Goal: Navigation & Orientation: Find specific page/section

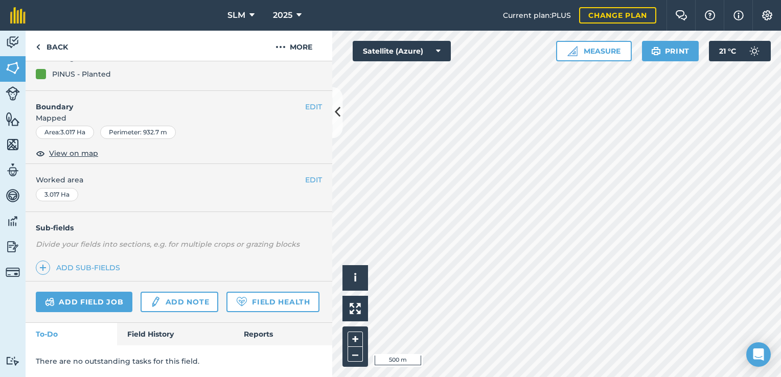
scroll to position [143, 0]
click at [11, 141] on img at bounding box center [13, 144] width 14 height 15
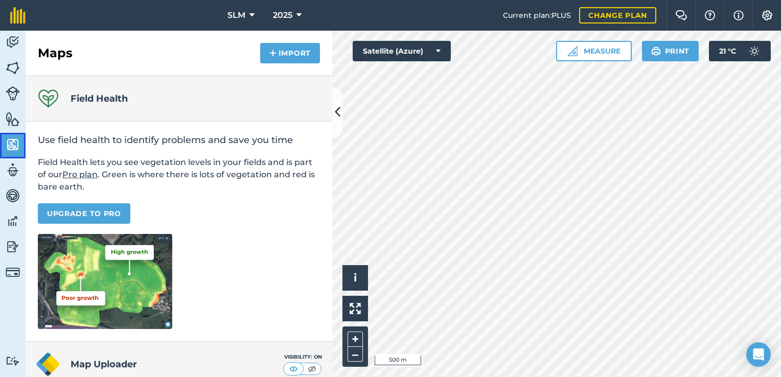
scroll to position [94, 0]
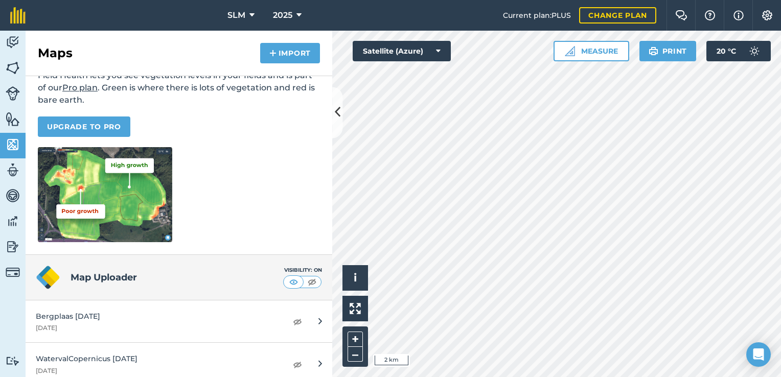
scroll to position [137, 0]
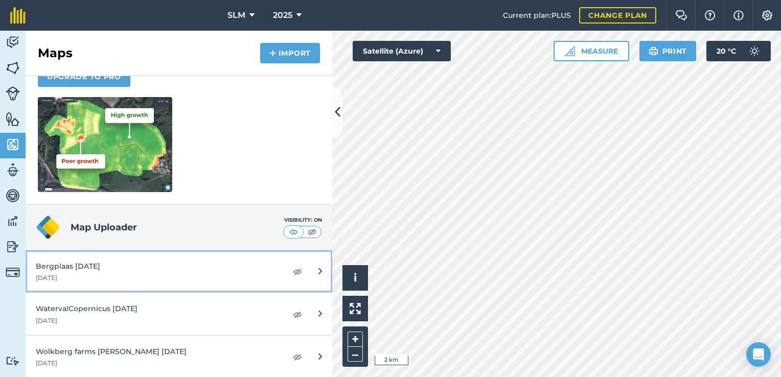
click at [119, 271] on div "Bergplaas Aug 2025" at bounding box center [156, 266] width 241 height 11
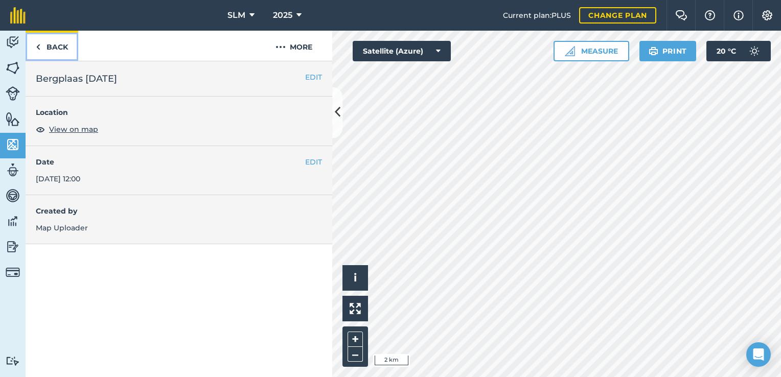
click at [39, 50] on img at bounding box center [38, 47] width 5 height 12
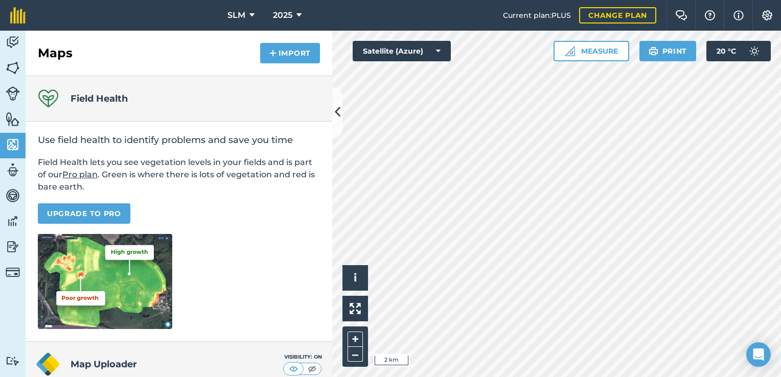
scroll to position [137, 0]
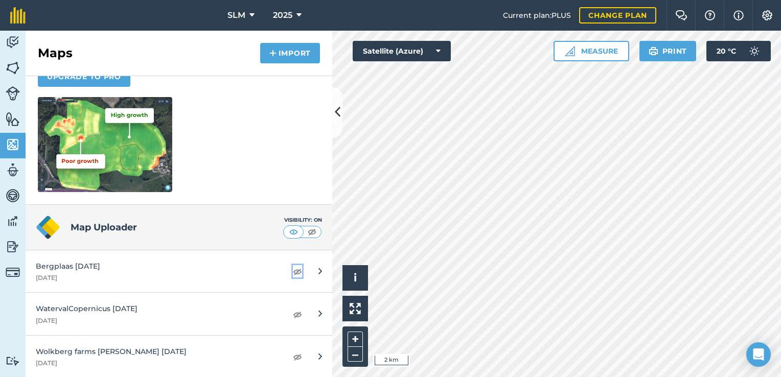
click at [293, 274] on img at bounding box center [297, 271] width 9 height 12
click at [293, 271] on img at bounding box center [297, 271] width 9 height 12
click at [336, 116] on icon at bounding box center [338, 113] width 6 height 18
